Goal: Information Seeking & Learning: Learn about a topic

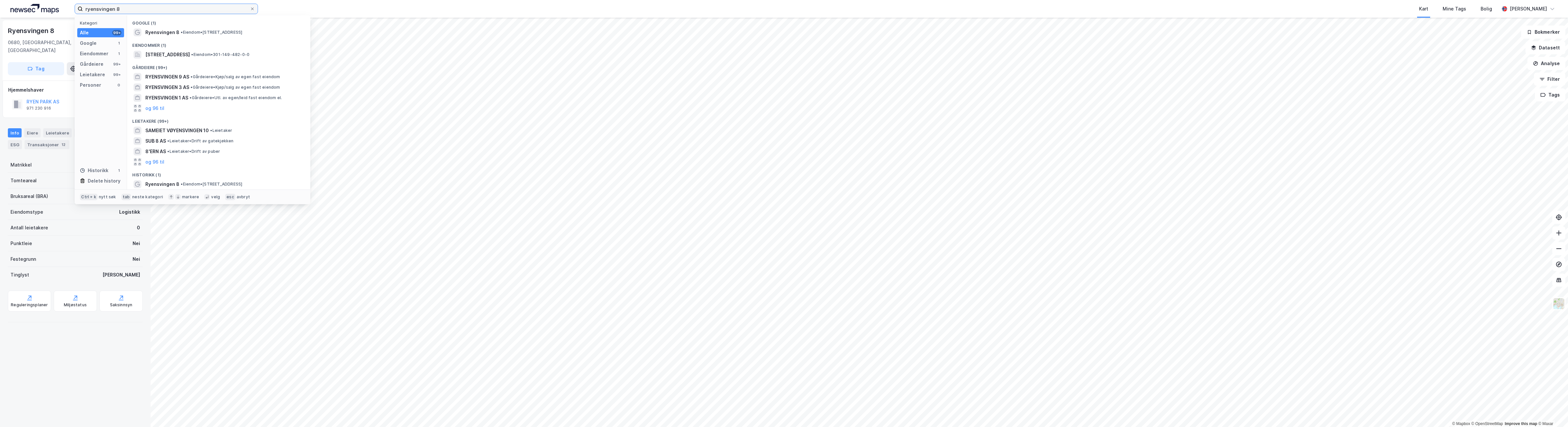
click at [121, 8] on input "ryensvingen 8" at bounding box center [166, 9] width 167 height 10
click at [0, 7] on html "ryensvingen 8 Kategori Alle 99+ Google 1 Eiendommer 1 Gårdeiere 99+ Leietakere …" at bounding box center [784, 214] width 1568 height 427
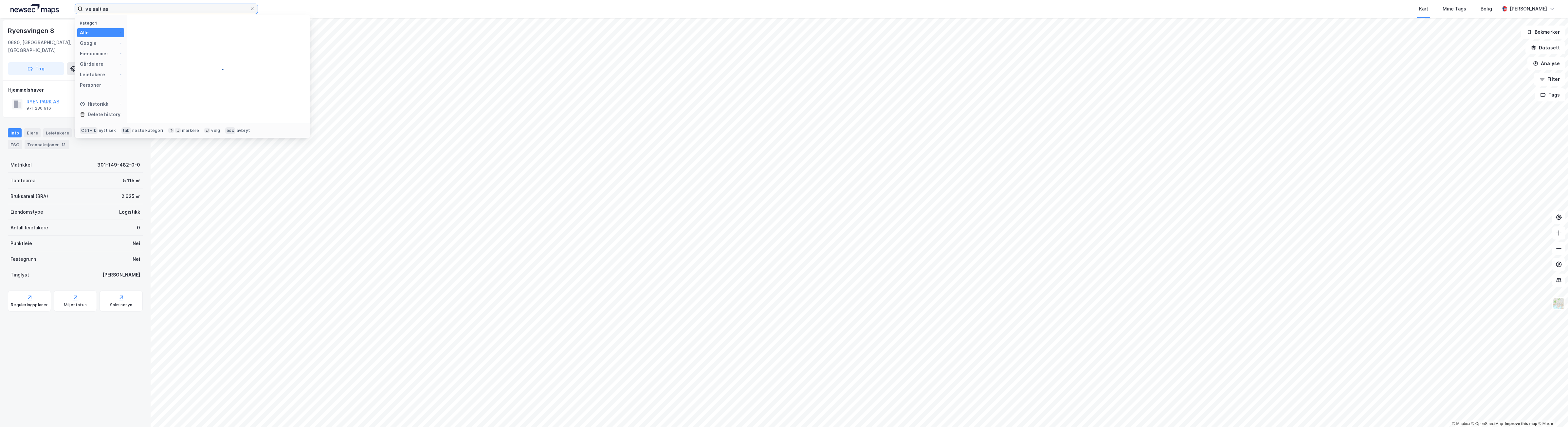
type input "veisalt as"
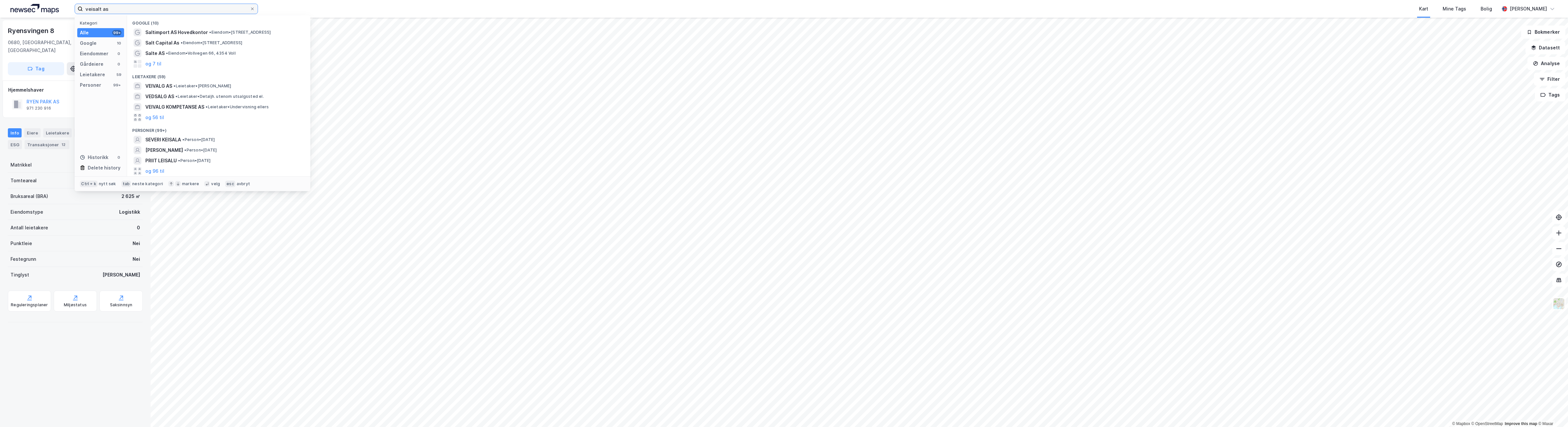
drag, startPoint x: 166, startPoint y: 13, endPoint x: 145, endPoint y: 13, distance: 21.0
click at [154, 15] on div "veisalt as Kategori Alle 99+ Google 10 Eiendommer 0 Gårdeiere 0 Leietakere 59 P…" at bounding box center [784, 9] width 1568 height 18
drag, startPoint x: 127, startPoint y: 10, endPoint x: 16, endPoint y: -1, distance: 111.5
click at [16, 0] on html "veisalt as Kategori Alle 99+ Google 10 Eiendommer 0 Gårdeiere 0 Leietakere 59 P…" at bounding box center [784, 214] width 1568 height 427
type input "eikenga 25"
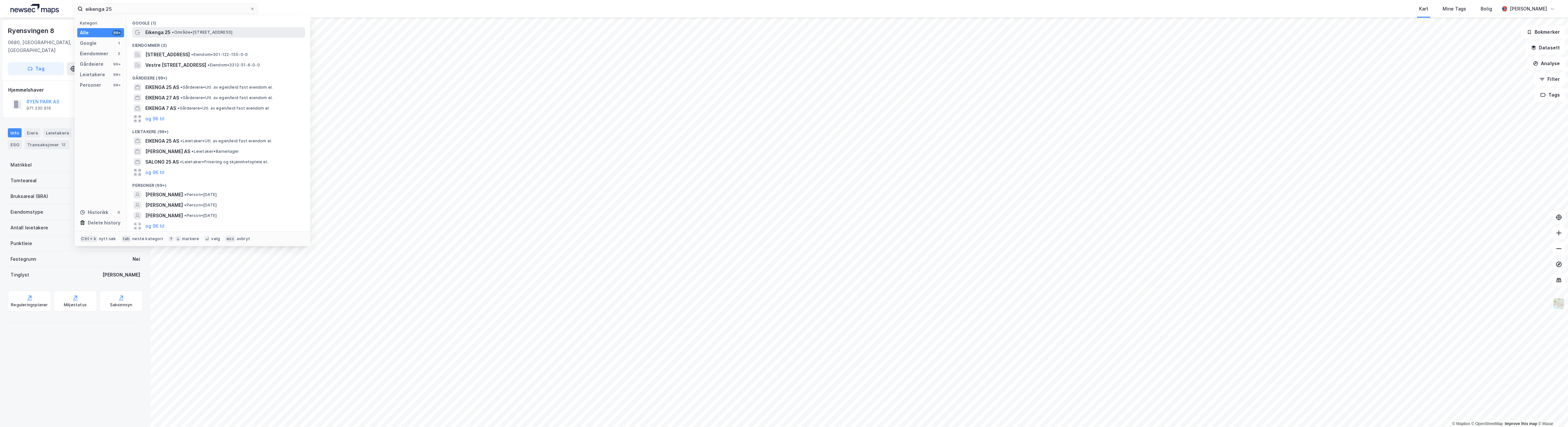
click at [233, 30] on span "• Område • [STREET_ADDRESS]" at bounding box center [201, 32] width 60 height 5
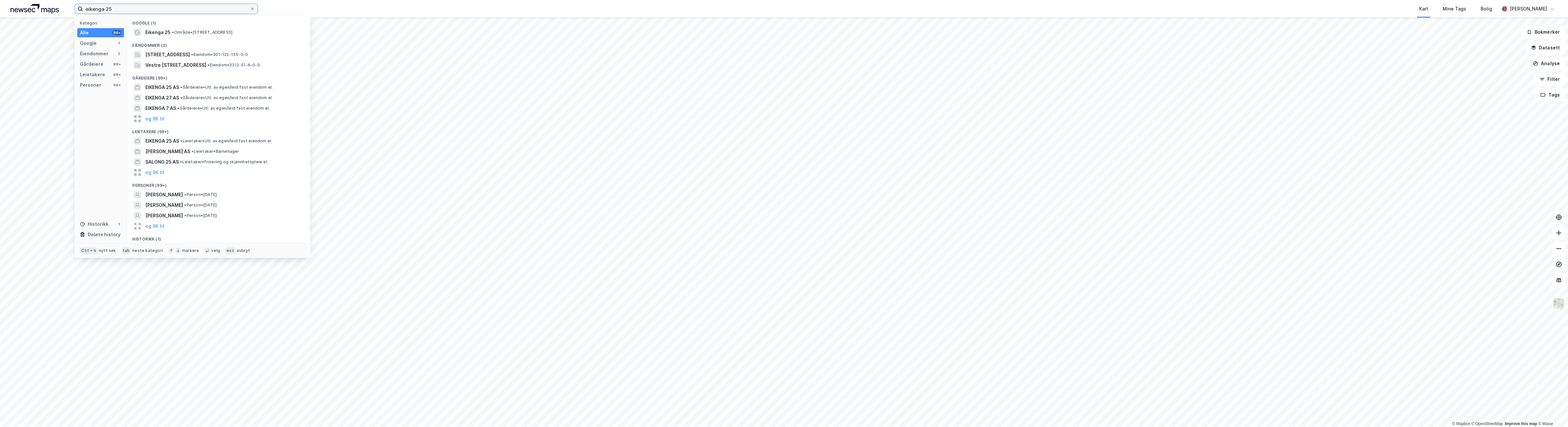
click at [133, 12] on input "eikenga 25" at bounding box center [166, 9] width 167 height 10
click at [151, 33] on span "Eikenga 25" at bounding box center [158, 32] width 25 height 8
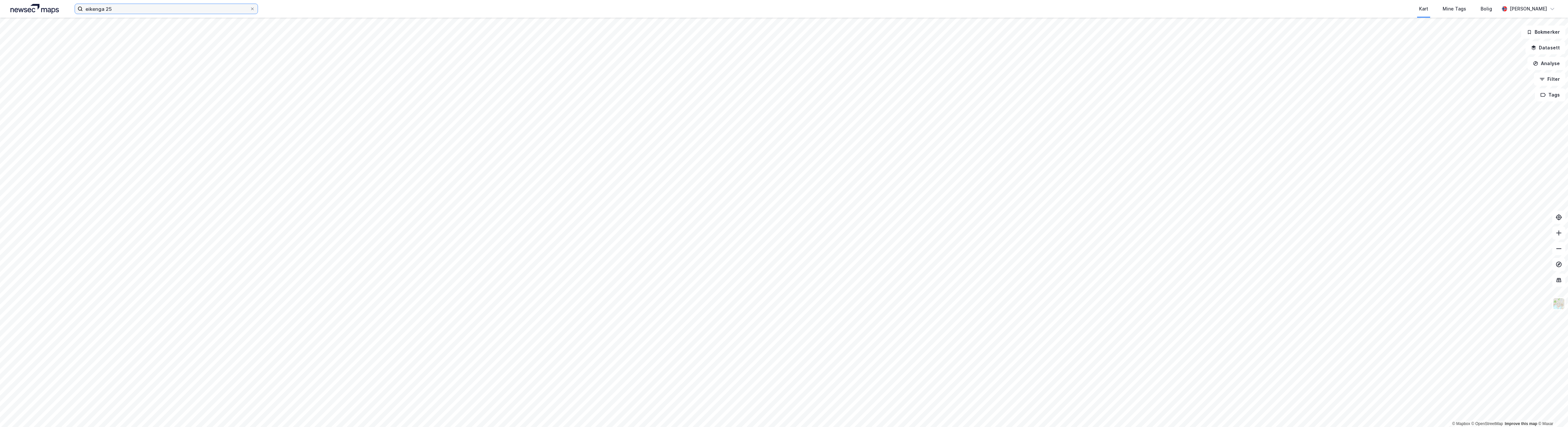
click at [154, 11] on input "eikenga 25" at bounding box center [166, 9] width 167 height 10
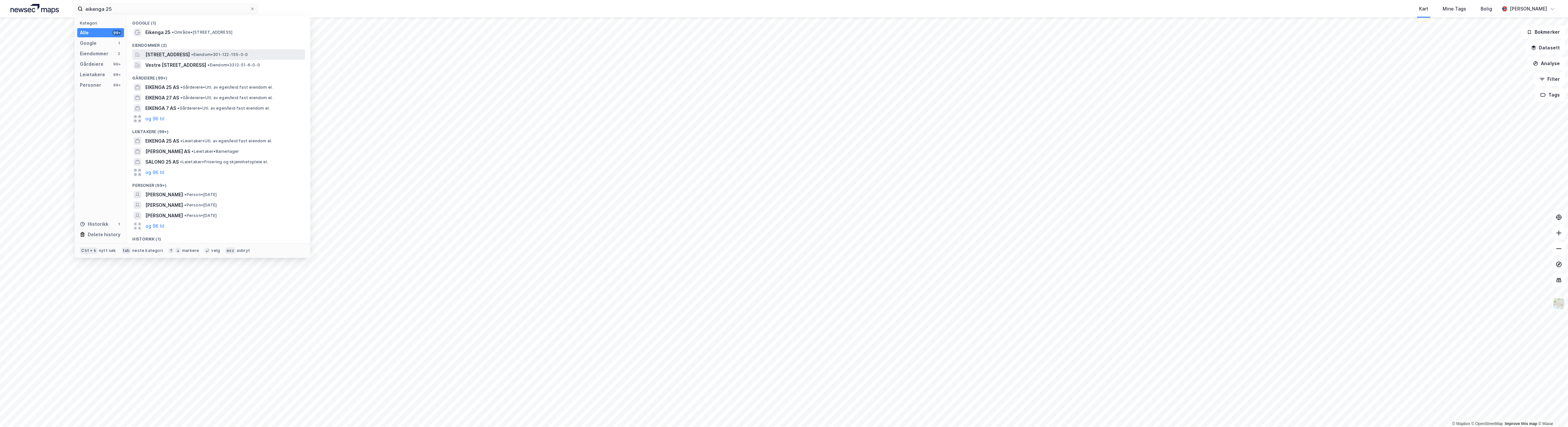
click at [190, 54] on span "[STREET_ADDRESS]" at bounding box center [167, 54] width 44 height 8
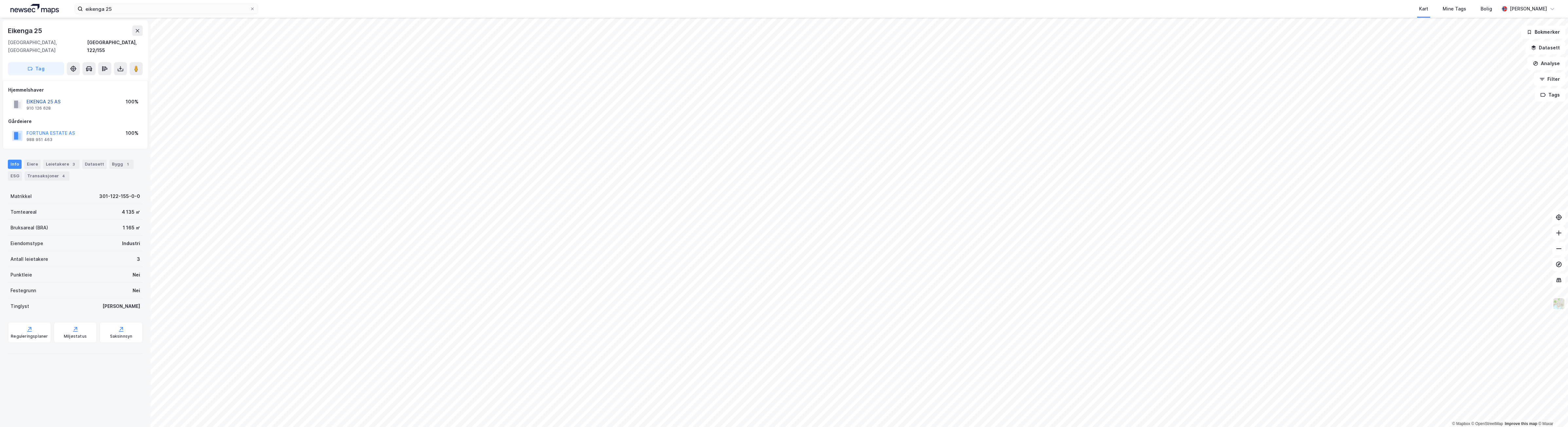
click at [0, 0] on button "EIKENGA 25 AS" at bounding box center [0, 0] width 0 height 0
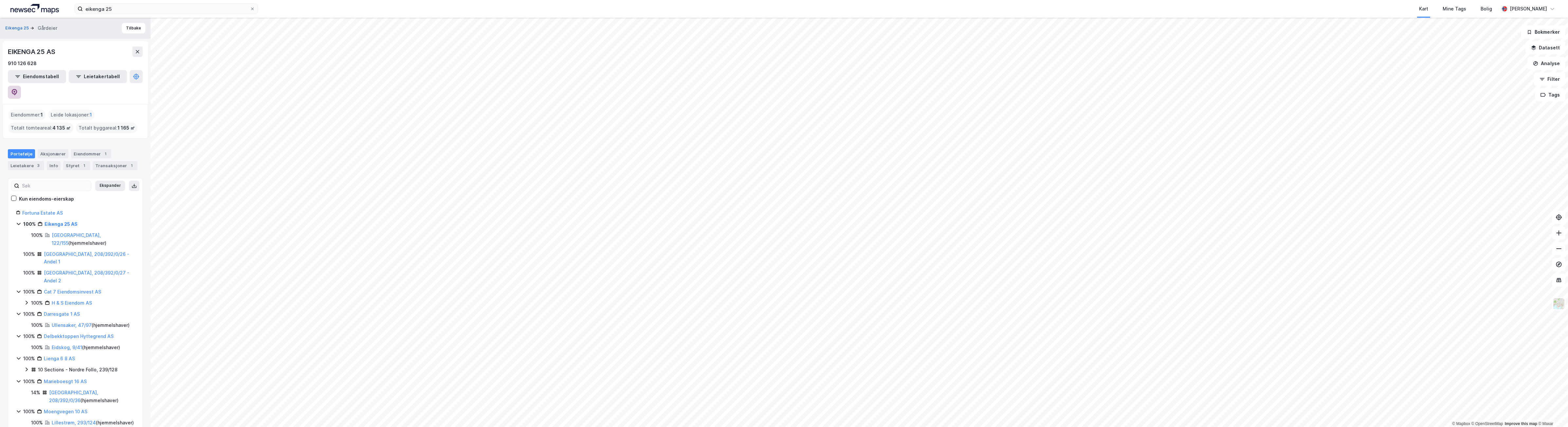
click at [18, 89] on icon at bounding box center [14, 92] width 7 height 7
click at [45, 210] on link "Fortuna Estate AS" at bounding box center [43, 212] width 41 height 5
click at [18, 89] on icon at bounding box center [14, 92] width 7 height 7
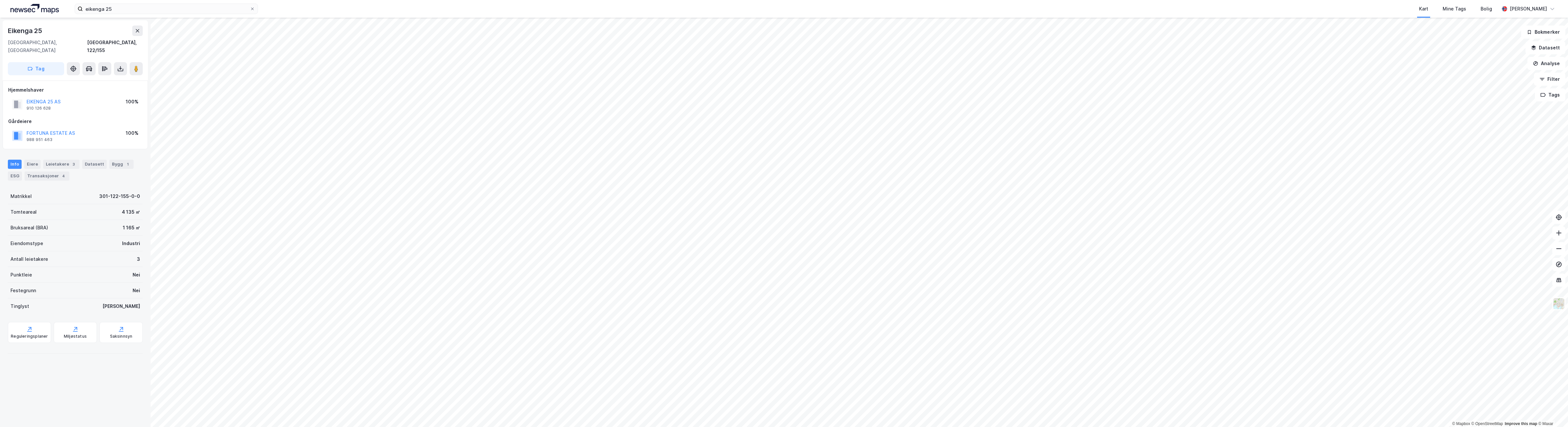
drag, startPoint x: 54, startPoint y: 93, endPoint x: 92, endPoint y: 102, distance: 39.1
click at [92, 102] on div "EIKENGA 25 AS 910 126 628 100%" at bounding box center [75, 105] width 134 height 16
click at [0, 0] on button "FORTUNA ESTATE AS" at bounding box center [0, 0] width 0 height 0
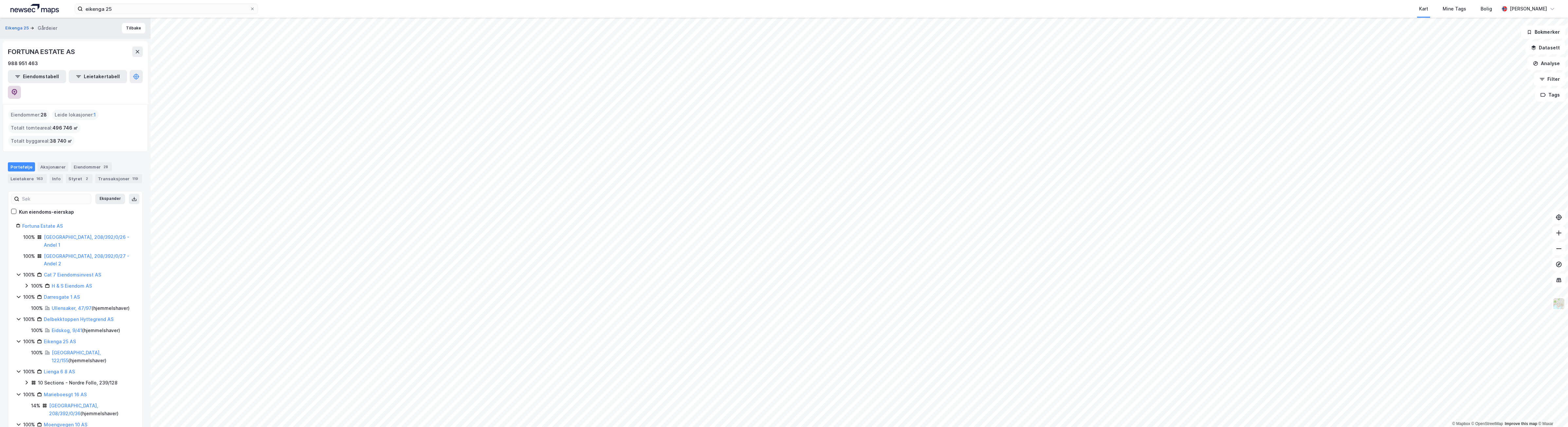
click at [18, 89] on icon at bounding box center [14, 92] width 7 height 7
